Goal: Task Accomplishment & Management: Manage account settings

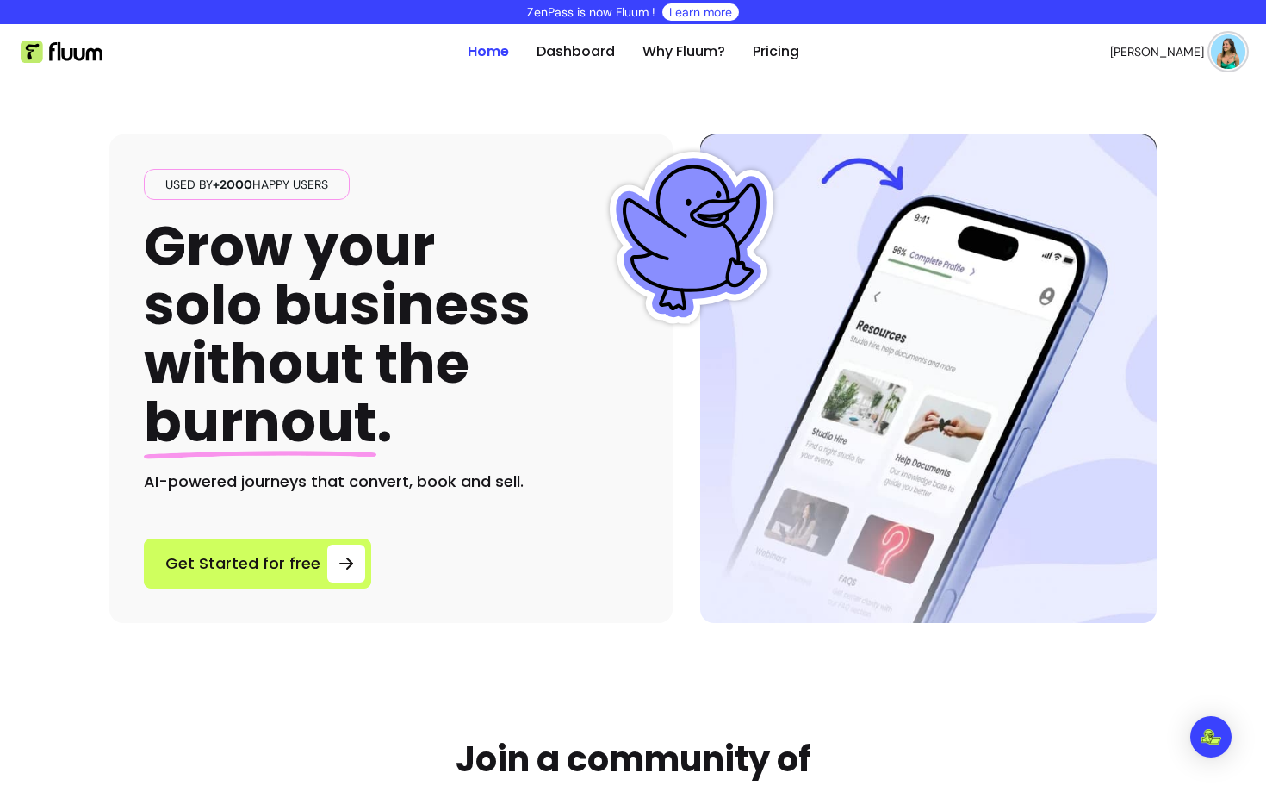
click at [1223, 44] on img at bounding box center [1228, 51] width 34 height 34
click at [1116, 180] on span "Log Out" at bounding box center [1167, 182] width 126 height 17
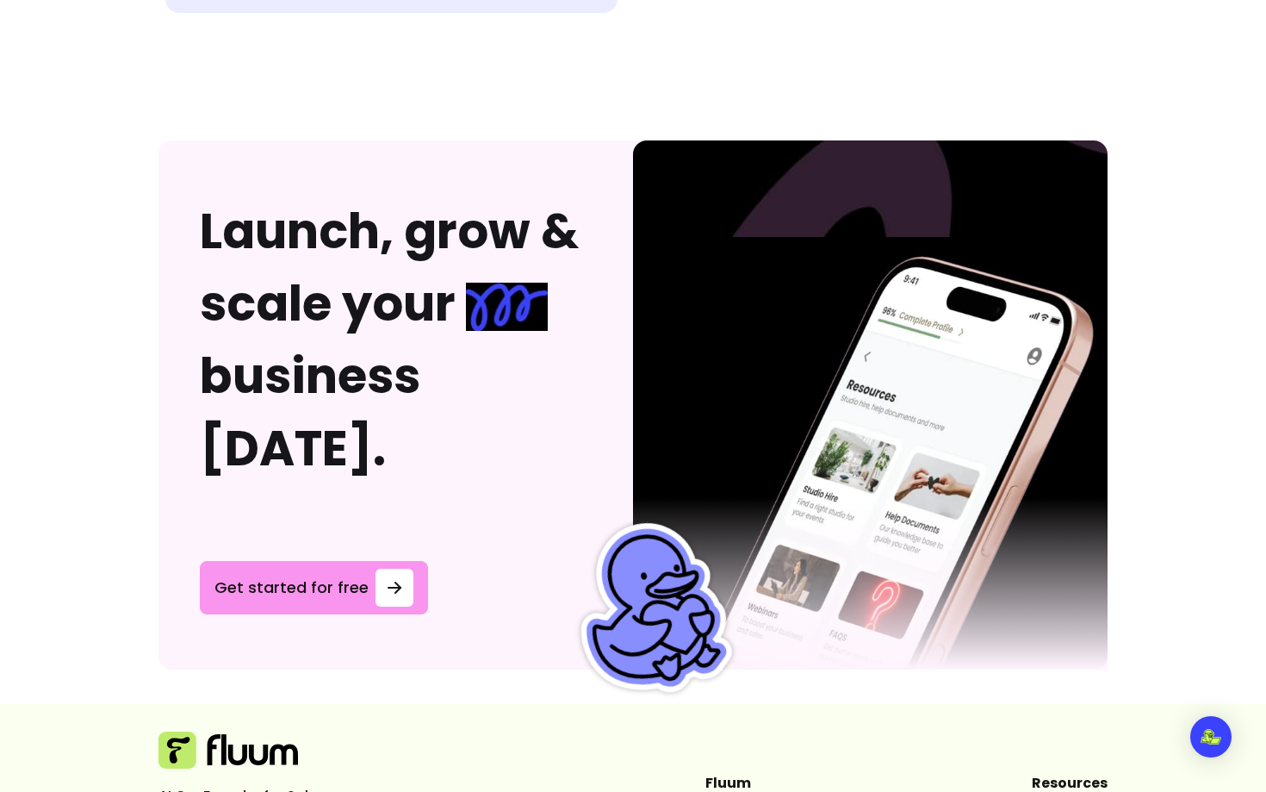
scroll to position [4595, 0]
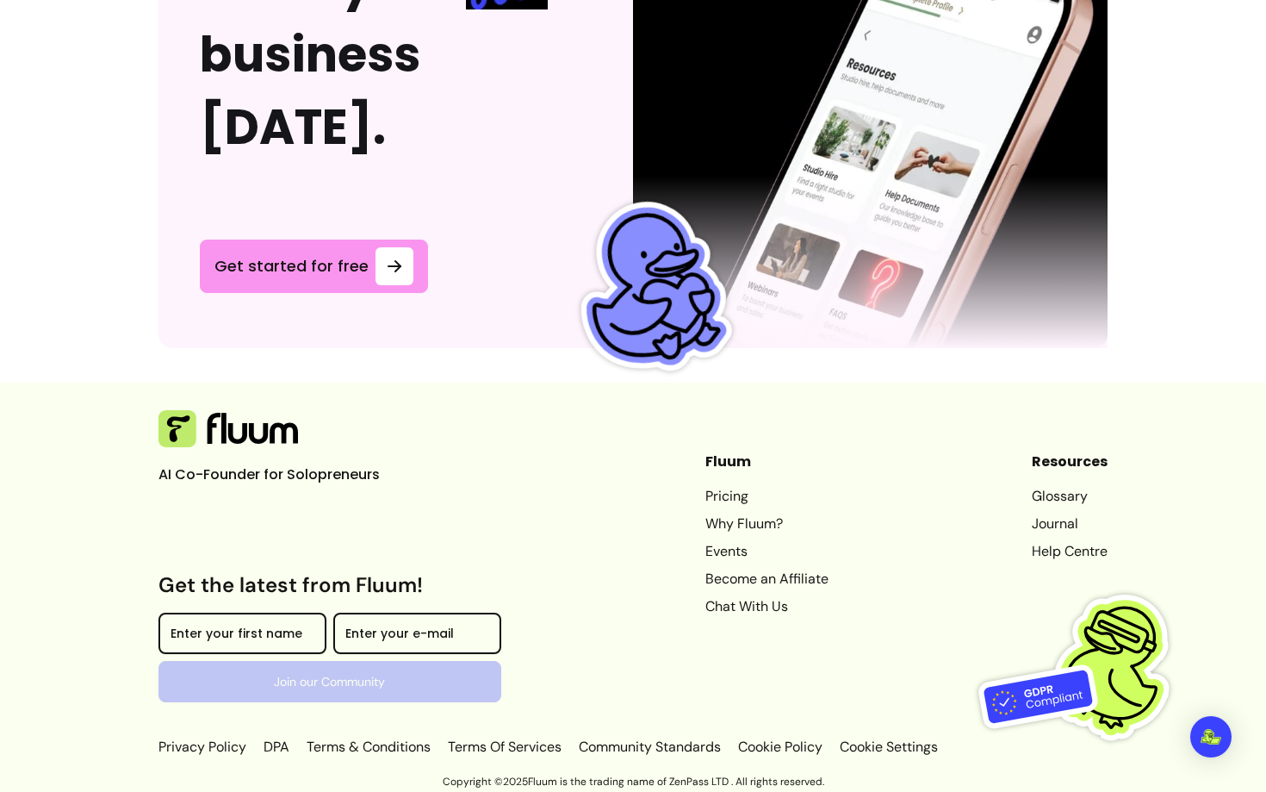
click at [1047, 520] on link "Journal" at bounding box center [1070, 523] width 76 height 21
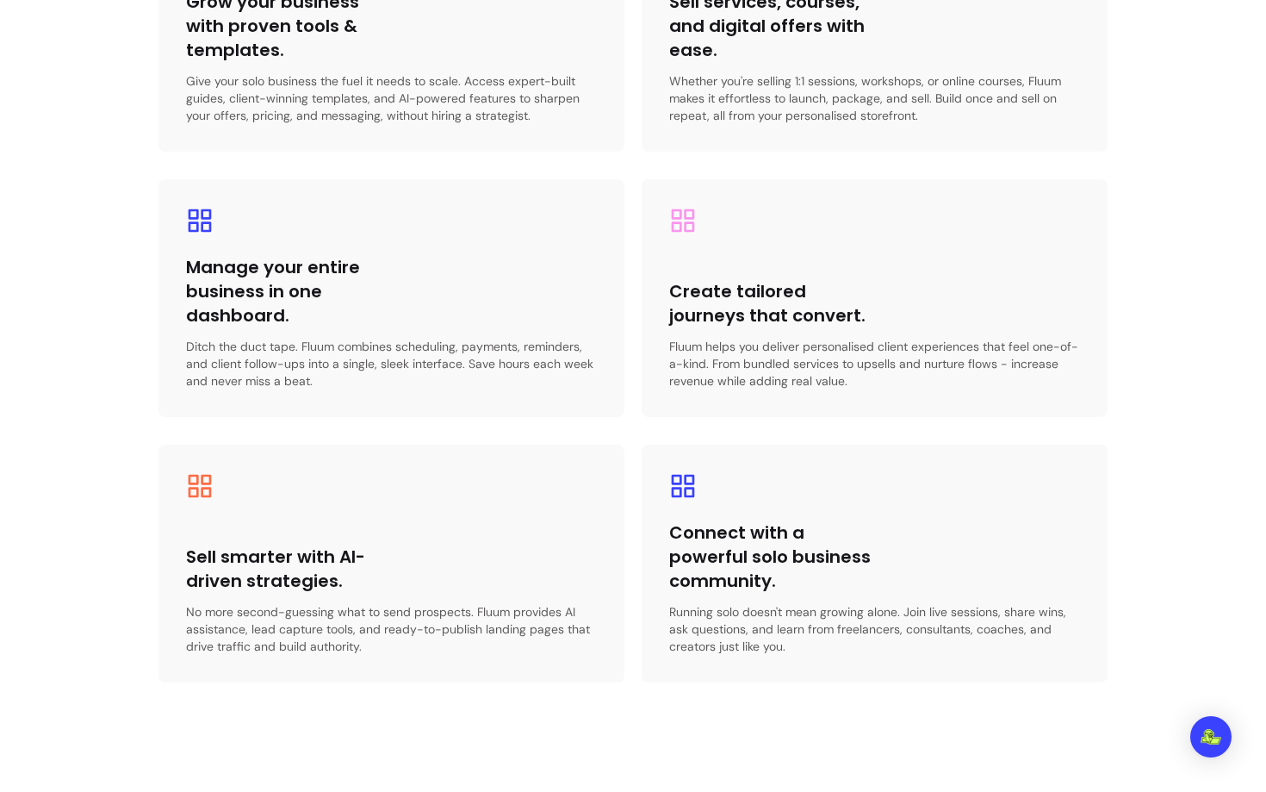
scroll to position [2298, 0]
